Goal: Information Seeking & Learning: Learn about a topic

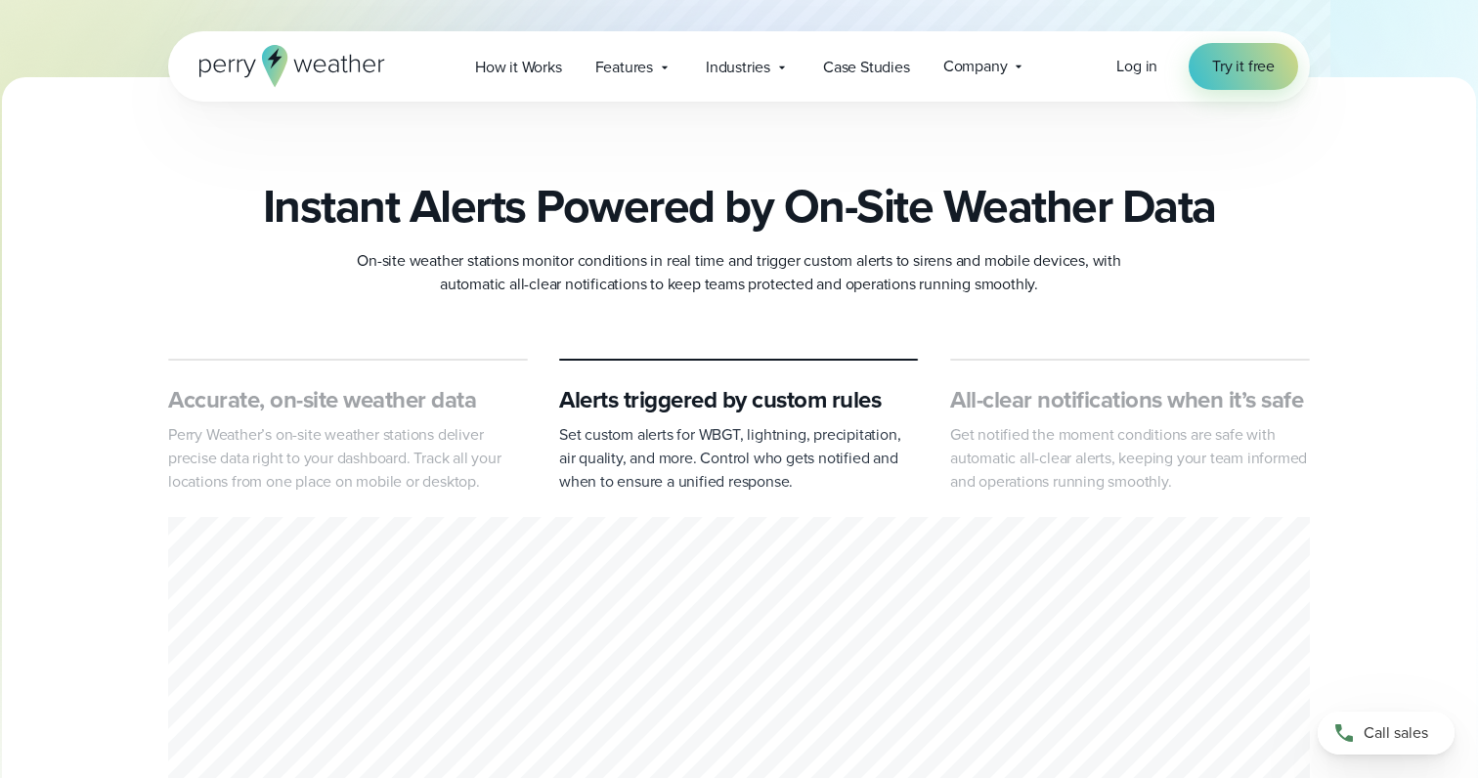
scroll to position [687, 0]
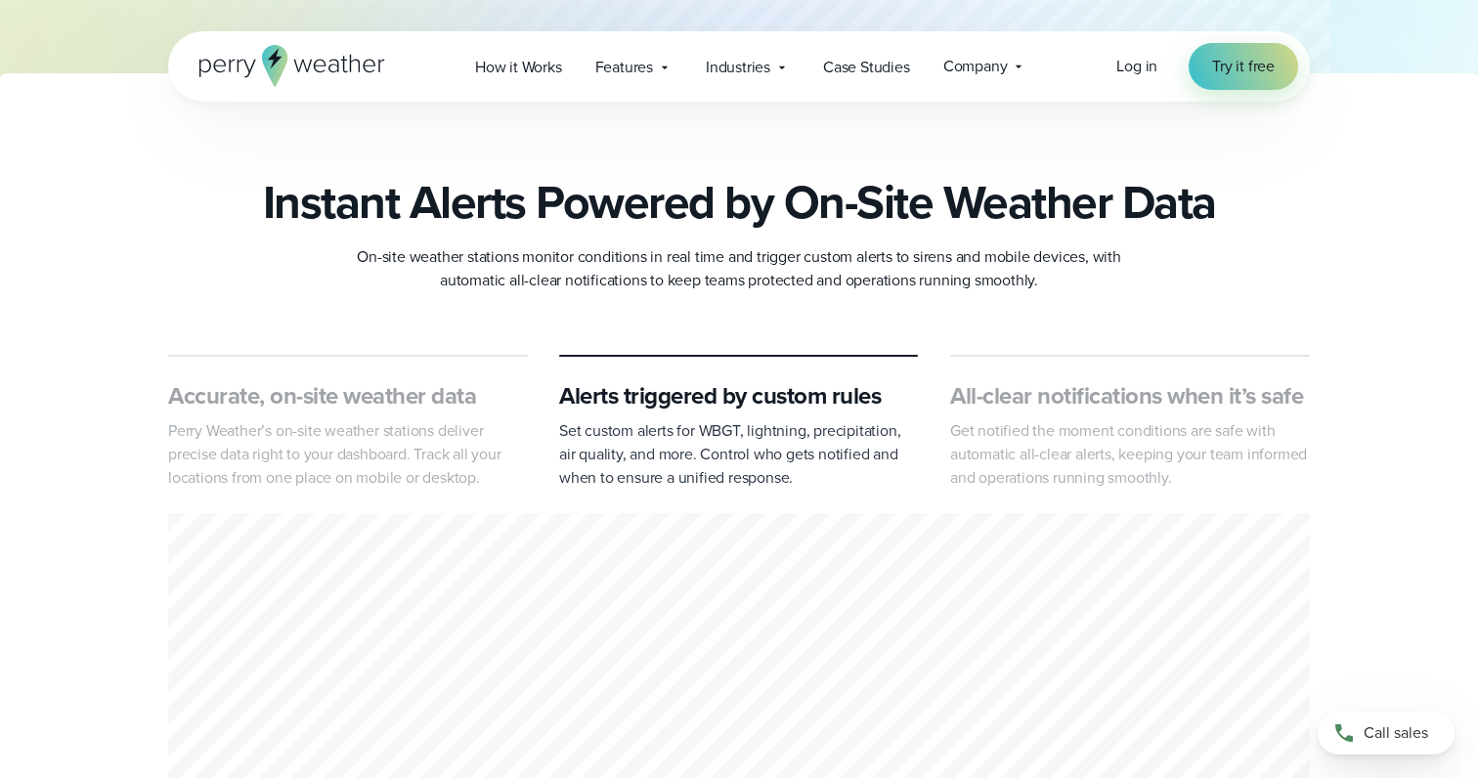
click at [1049, 401] on h3 "All-clear notifications when it’s safe" at bounding box center [1130, 395] width 360 height 31
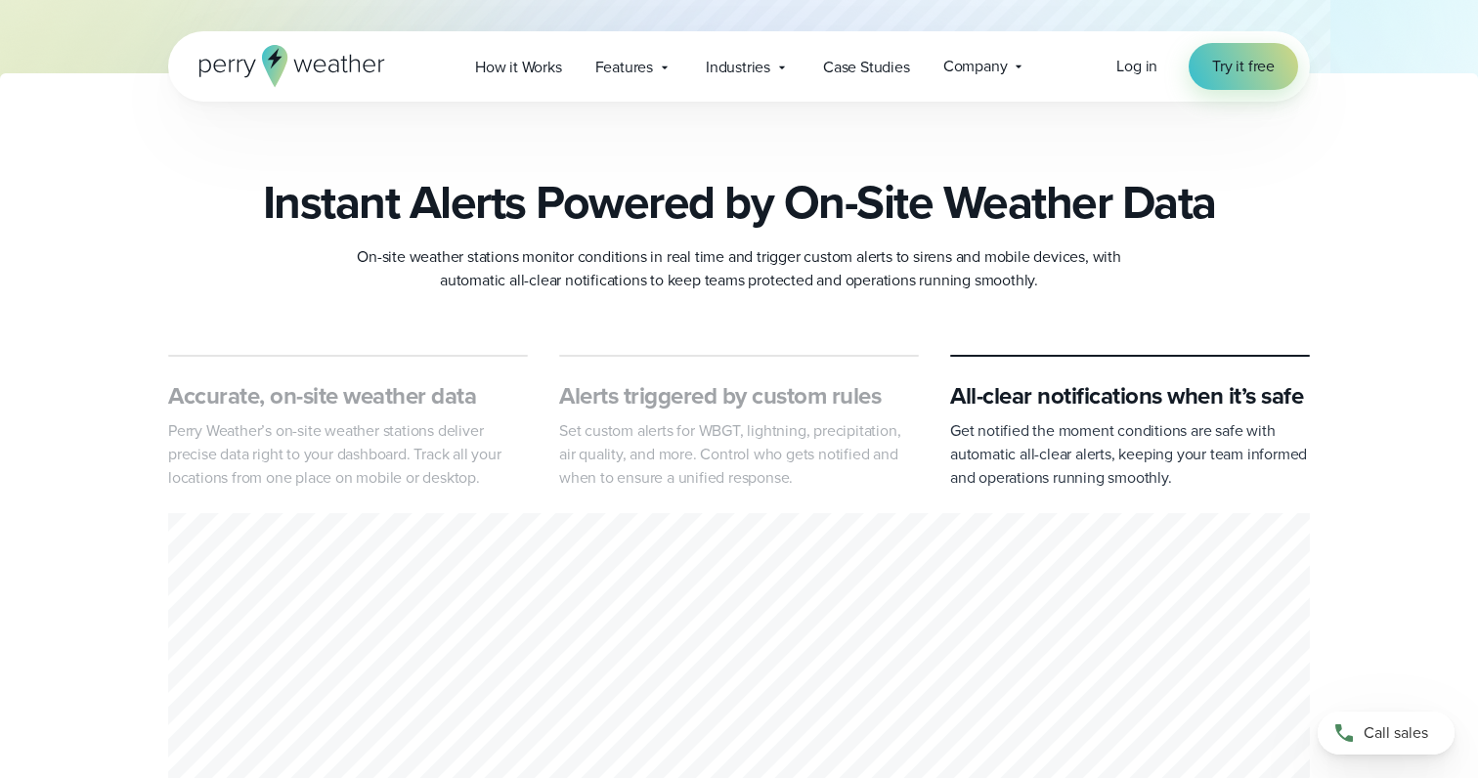
click at [375, 444] on p "Perry Weather’s on-site weather stations deliver precise data right to your das…" at bounding box center [348, 454] width 360 height 70
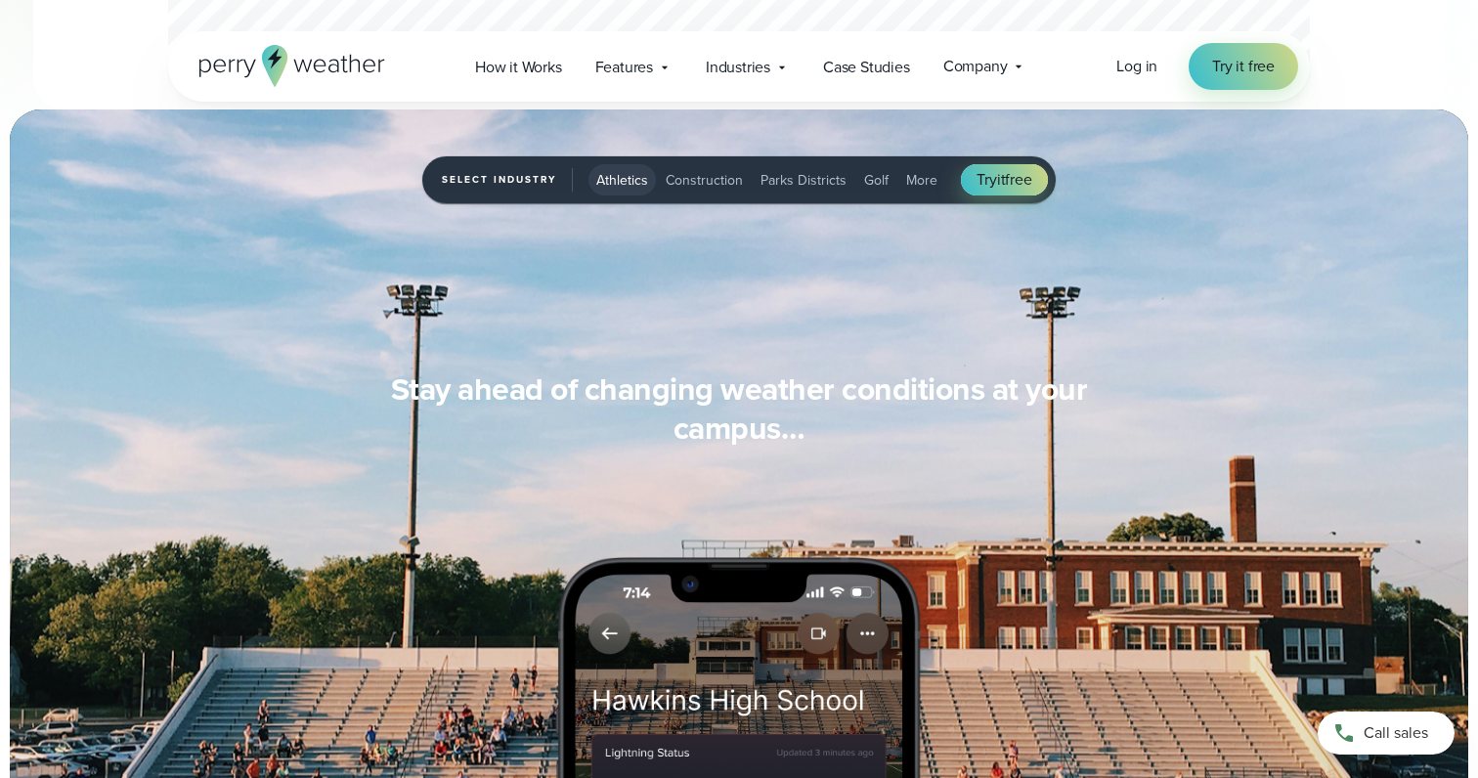
scroll to position [1536, 0]
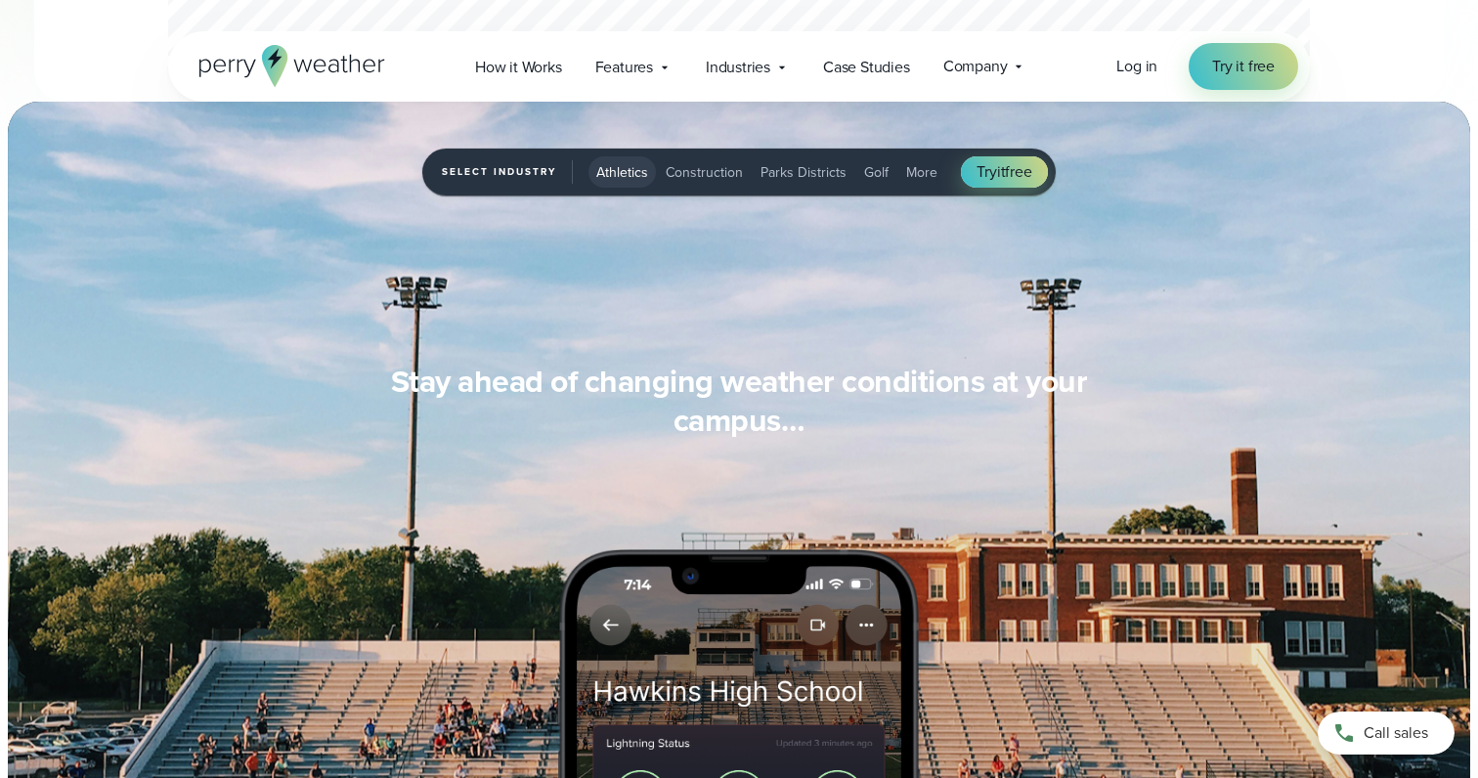
click at [673, 175] on span "Construction" at bounding box center [704, 172] width 77 height 21
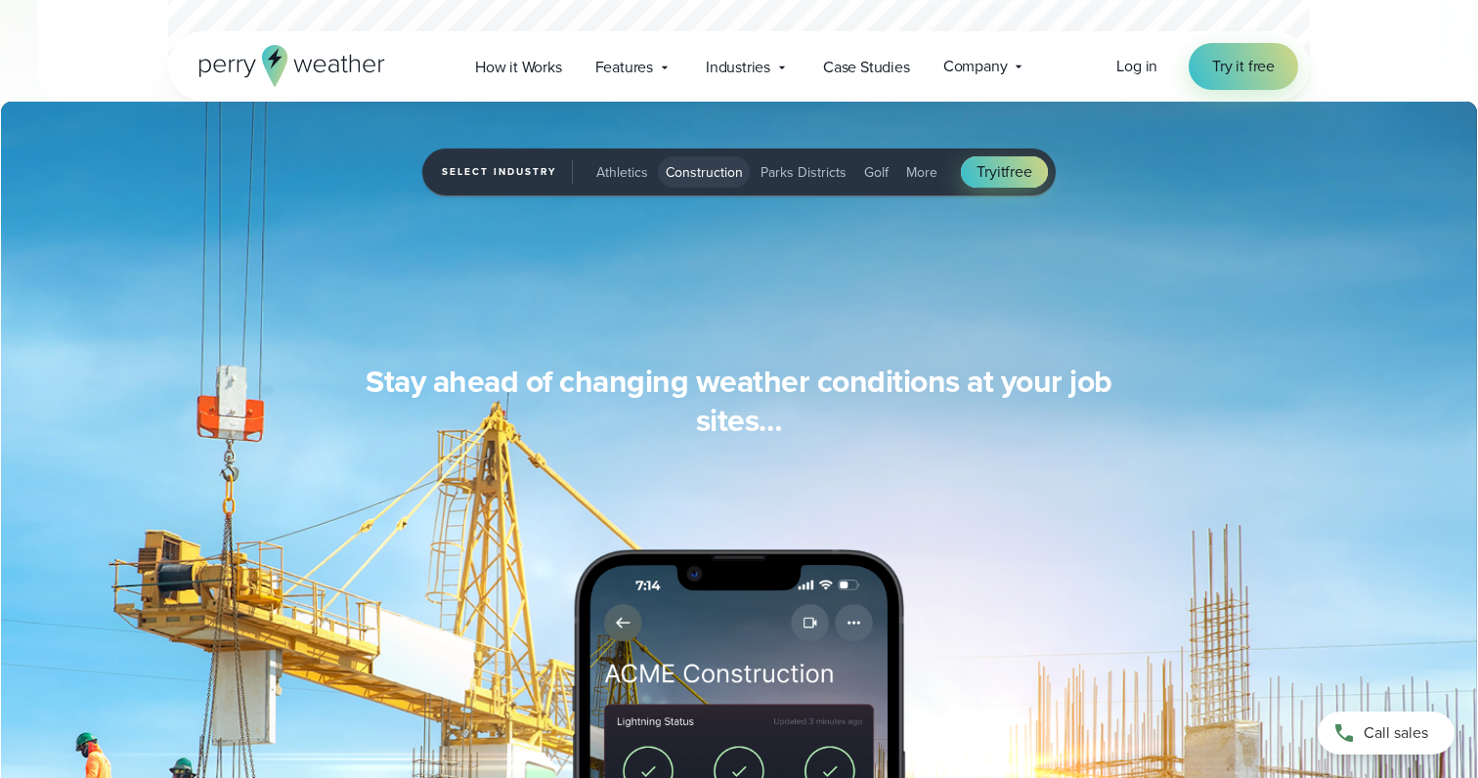
click at [791, 173] on span "Parks Districts" at bounding box center [804, 172] width 86 height 21
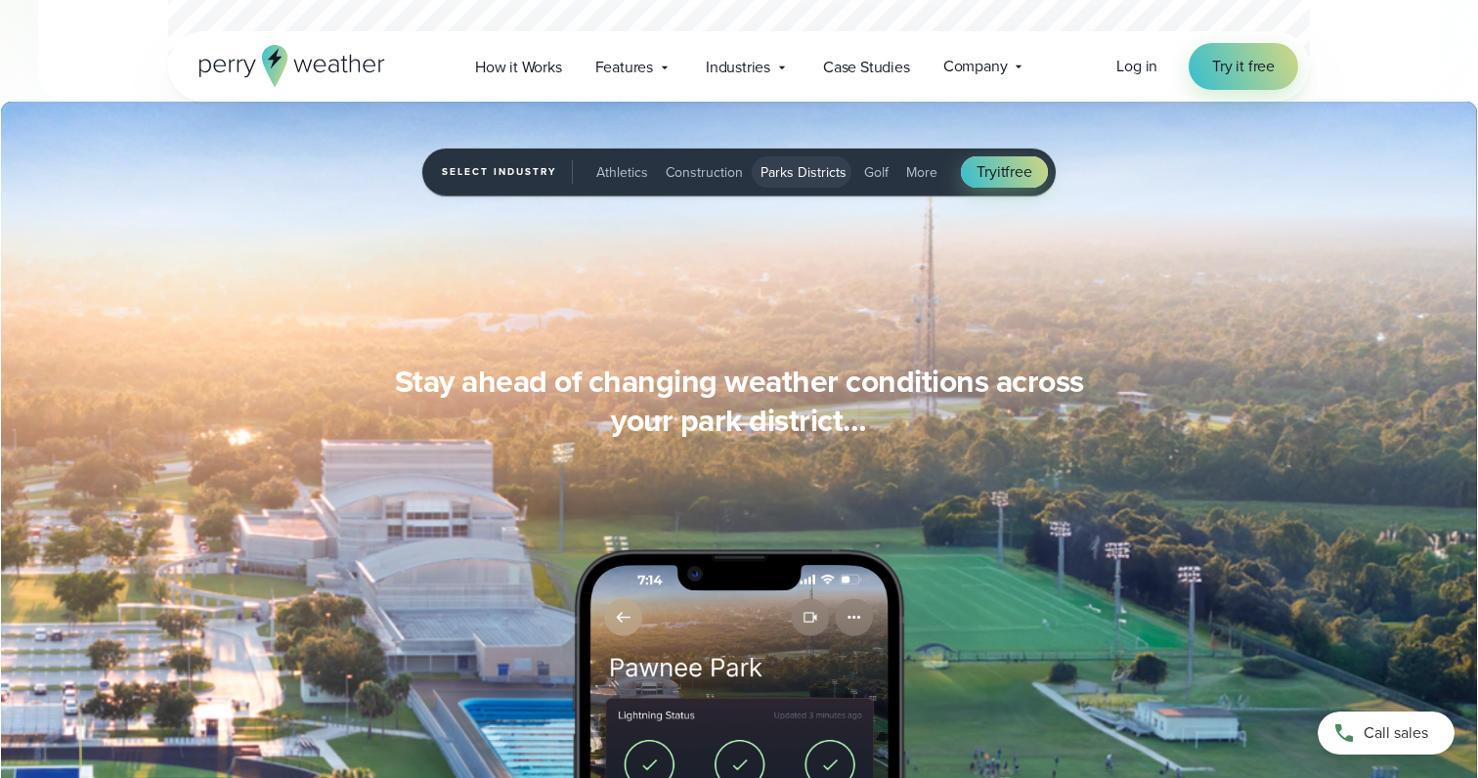
click at [867, 170] on span "Golf" at bounding box center [876, 172] width 24 height 21
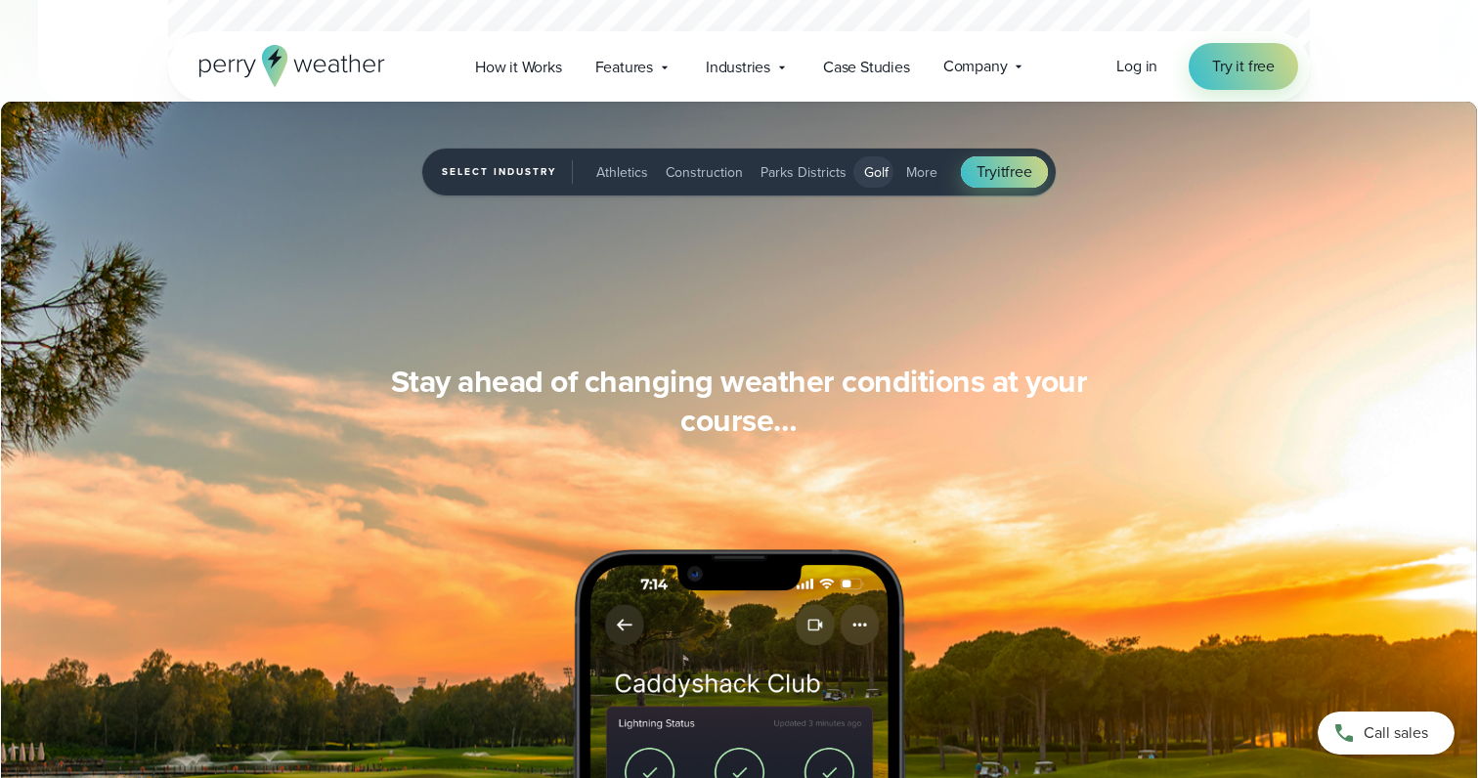
click at [910, 176] on span "More" at bounding box center [921, 172] width 31 height 21
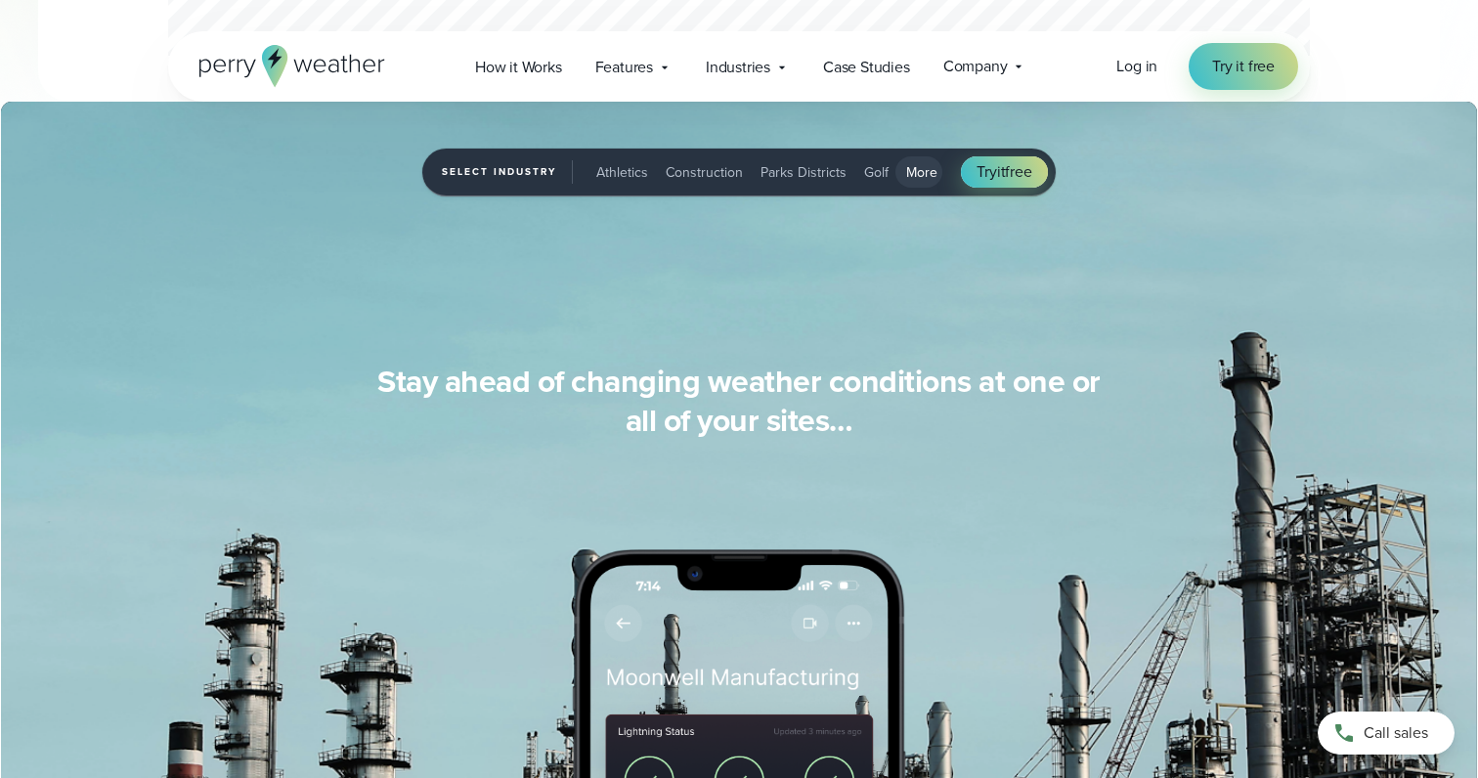
click at [514, 167] on span "Select Industry" at bounding box center [507, 171] width 131 height 23
click at [614, 171] on span "Athletics" at bounding box center [622, 172] width 52 height 21
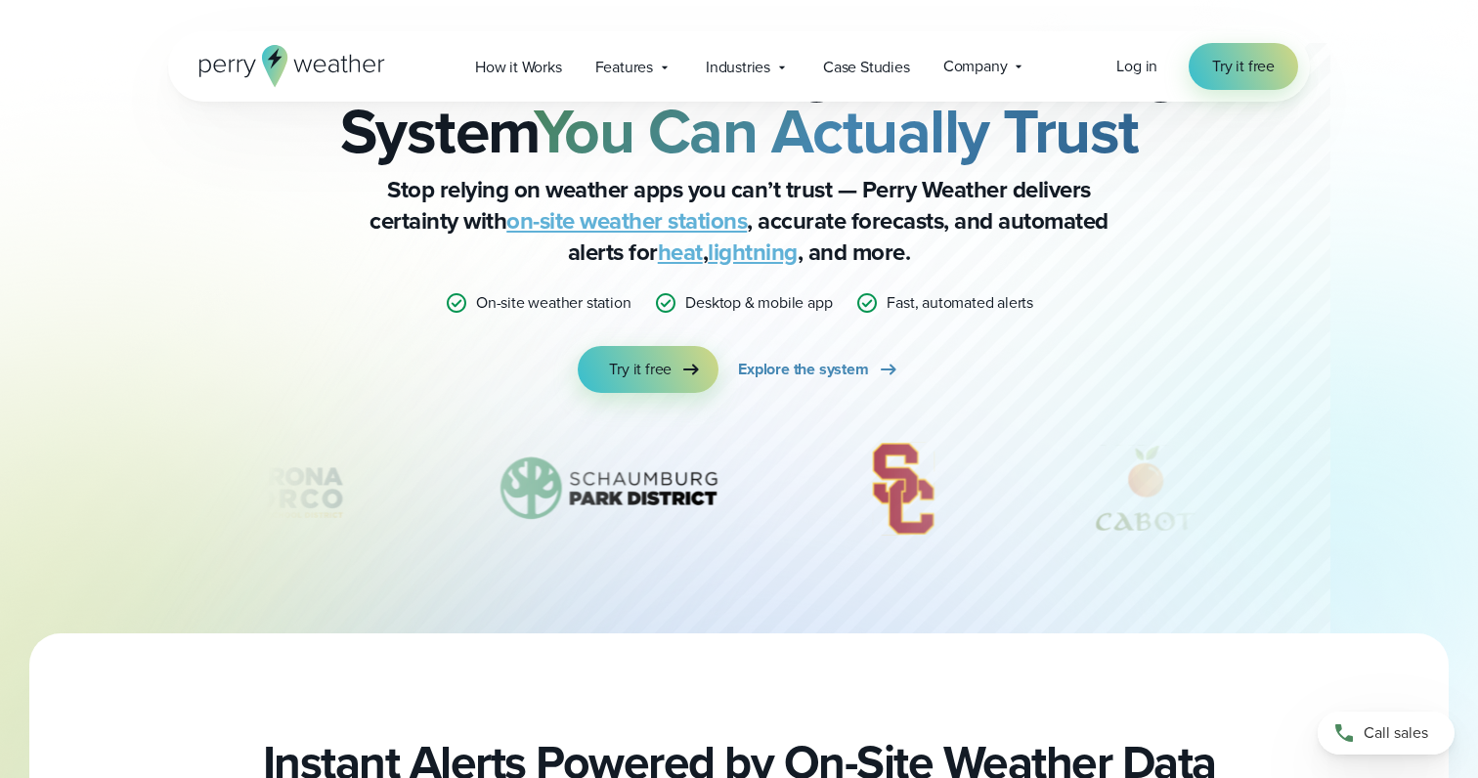
scroll to position [0, 0]
